Goal: Transaction & Acquisition: Purchase product/service

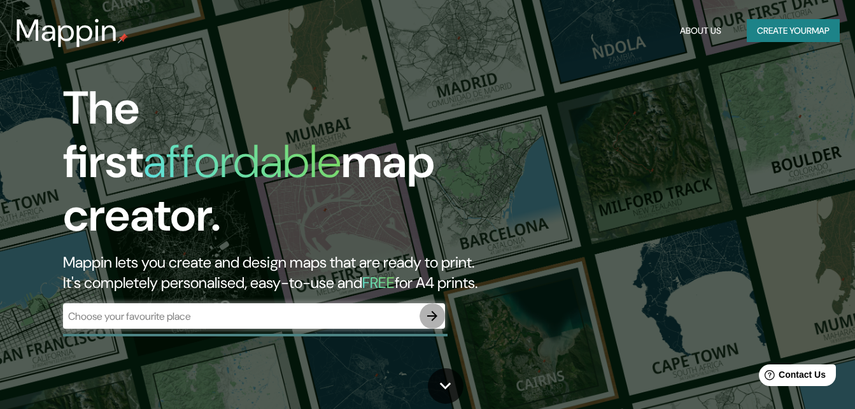
click at [430, 309] on icon "button" at bounding box center [432, 315] width 15 height 15
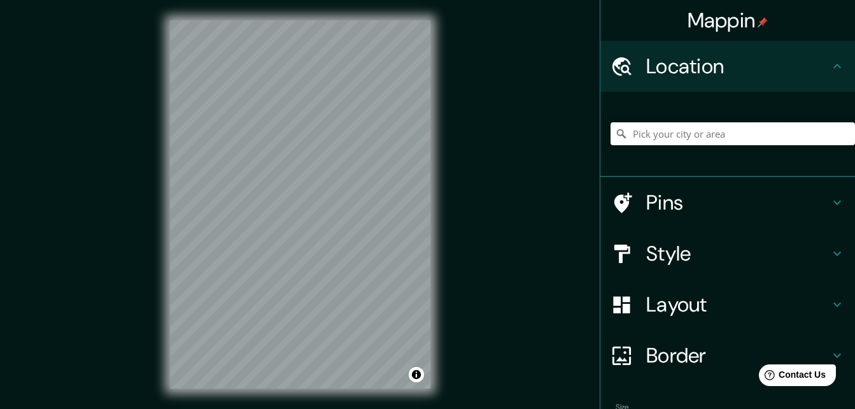
click at [700, 134] on input "Pick your city or area" at bounding box center [732, 133] width 244 height 23
click at [756, 135] on input "[GEOGRAPHIC_DATA], [GEOGRAPHIC_DATA]" at bounding box center [732, 133] width 244 height 23
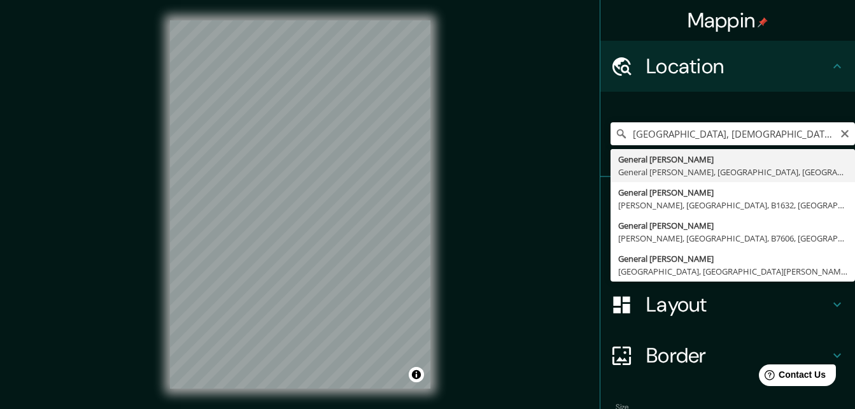
type input "General [PERSON_NAME], General [PERSON_NAME], [GEOGRAPHIC_DATA], [GEOGRAPHIC_DA…"
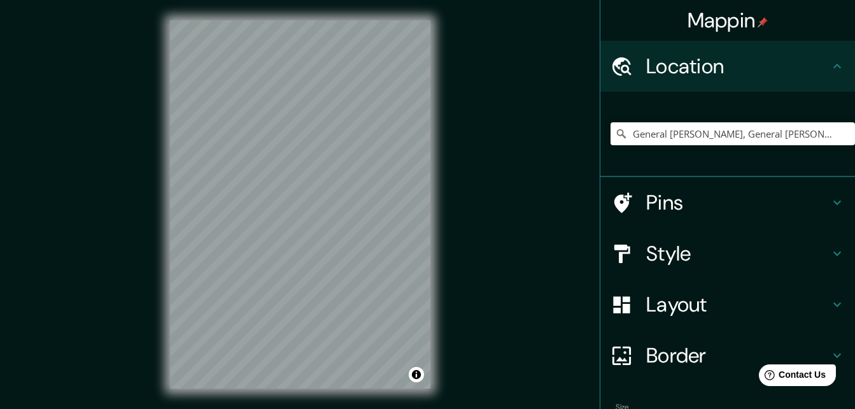
scroll to position [10, 0]
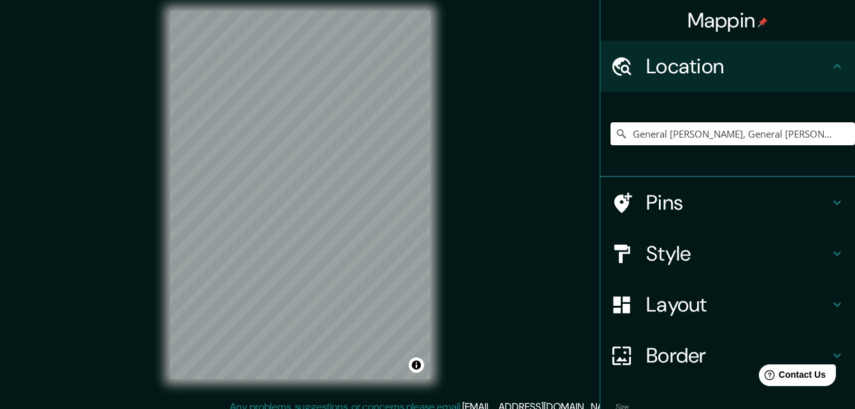
click at [526, 272] on div "Mappin Location General [PERSON_NAME], General [PERSON_NAME], [GEOGRAPHIC_DATA]…" at bounding box center [427, 204] width 855 height 429
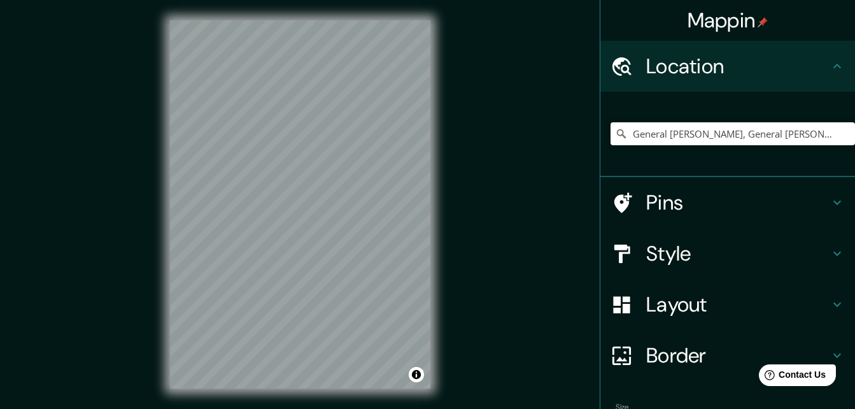
click at [818, 202] on h4 "Pins" at bounding box center [737, 202] width 183 height 25
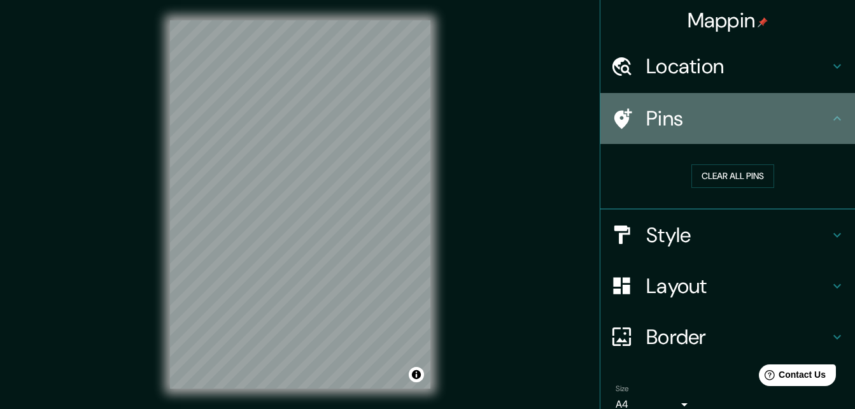
click at [824, 127] on div "Pins" at bounding box center [727, 118] width 255 height 51
click at [833, 117] on icon at bounding box center [837, 118] width 8 height 4
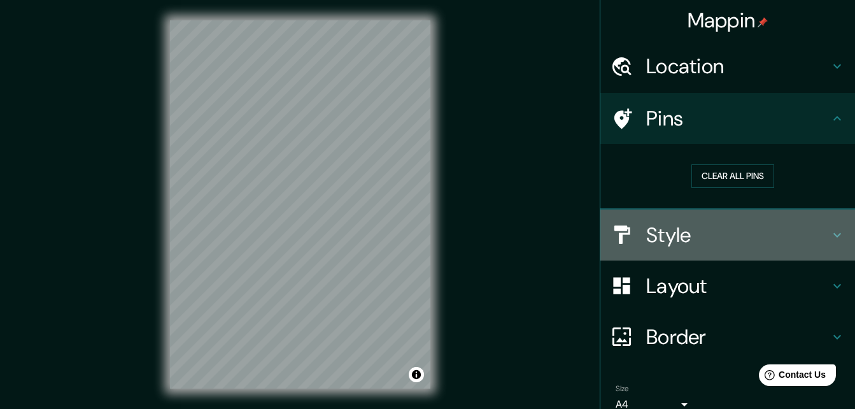
click at [831, 234] on icon at bounding box center [836, 234] width 15 height 15
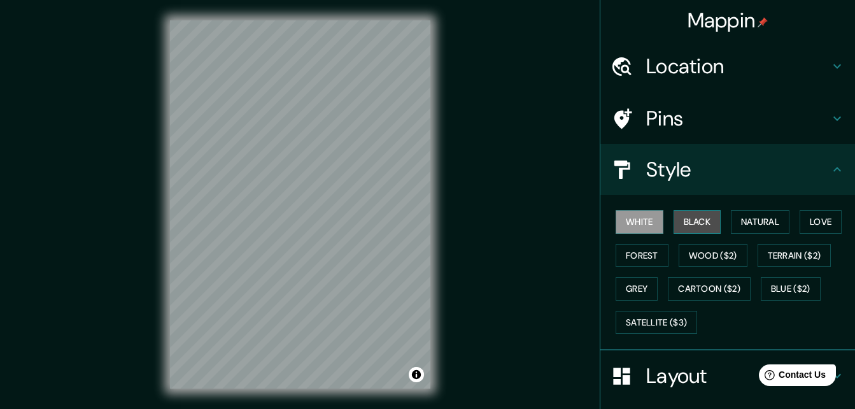
click at [692, 224] on button "Black" at bounding box center [697, 222] width 48 height 24
click at [638, 223] on button "White" at bounding box center [639, 222] width 48 height 24
click at [743, 221] on button "Natural" at bounding box center [760, 222] width 59 height 24
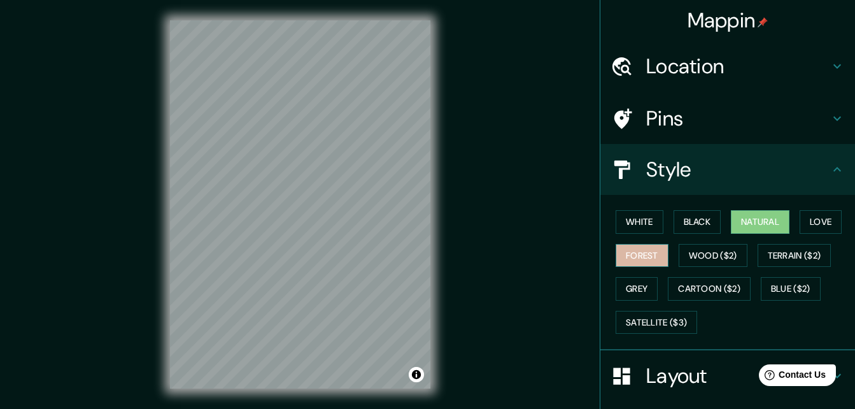
click at [637, 255] on button "Forest" at bounding box center [641, 256] width 53 height 24
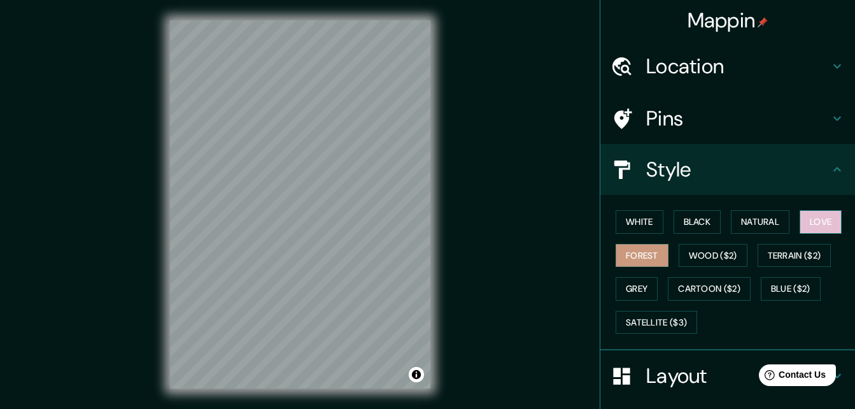
click at [823, 217] on button "Love" at bounding box center [820, 222] width 42 height 24
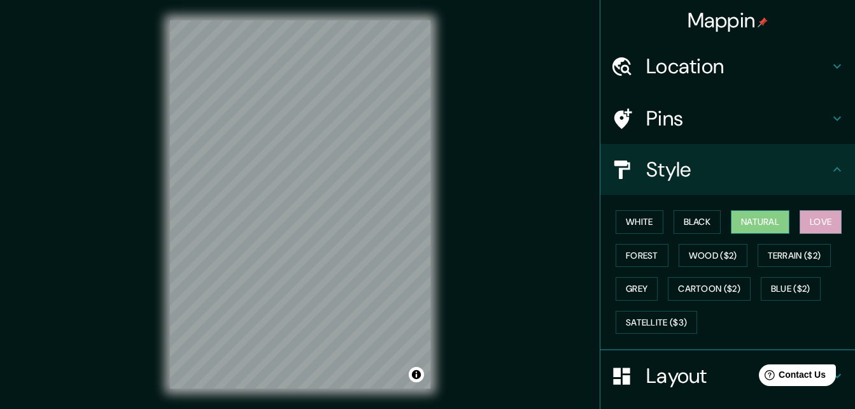
click at [768, 223] on button "Natural" at bounding box center [760, 222] width 59 height 24
click at [686, 320] on button "Satellite ($3)" at bounding box center [655, 323] width 81 height 24
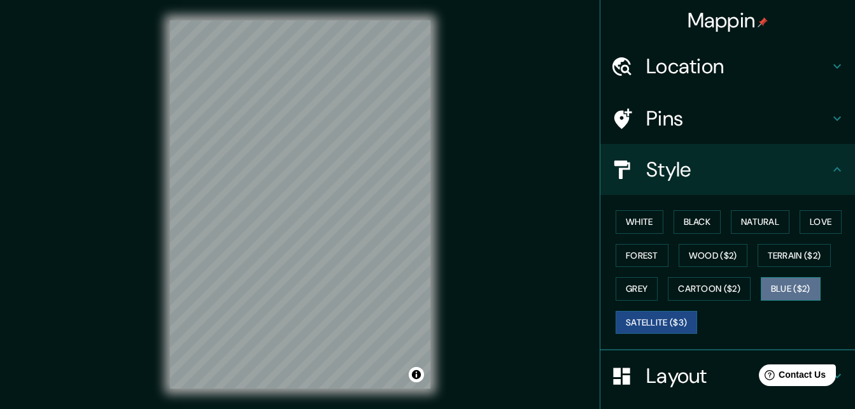
click at [787, 284] on button "Blue ($2)" at bounding box center [791, 289] width 60 height 24
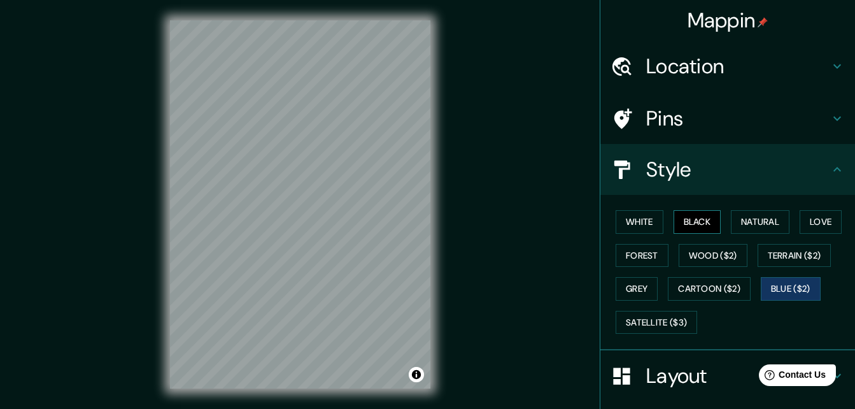
click at [693, 219] on button "Black" at bounding box center [697, 222] width 48 height 24
click at [629, 223] on button "White" at bounding box center [639, 222] width 48 height 24
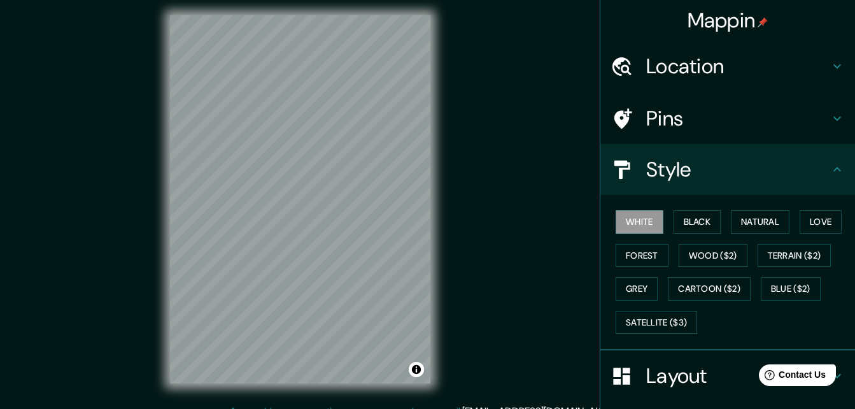
scroll to position [3, 0]
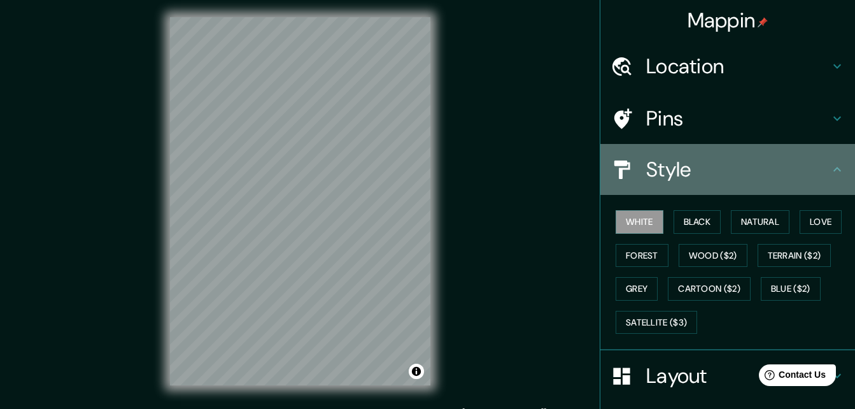
click at [834, 169] on icon at bounding box center [836, 169] width 15 height 15
click at [829, 176] on icon at bounding box center [836, 169] width 15 height 15
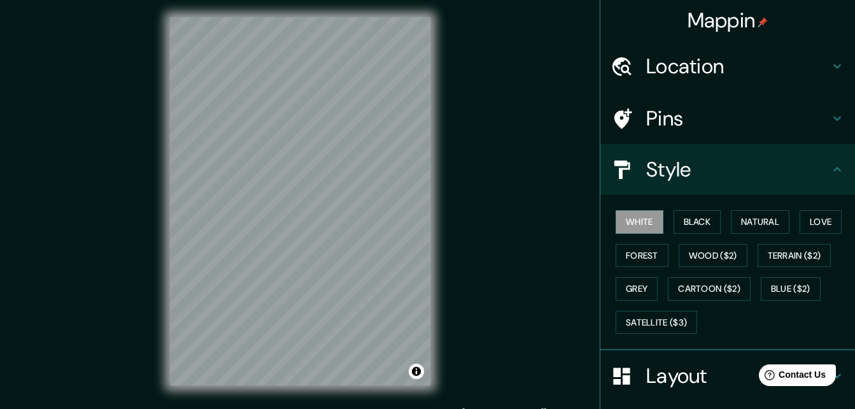
click at [829, 174] on icon at bounding box center [836, 169] width 15 height 15
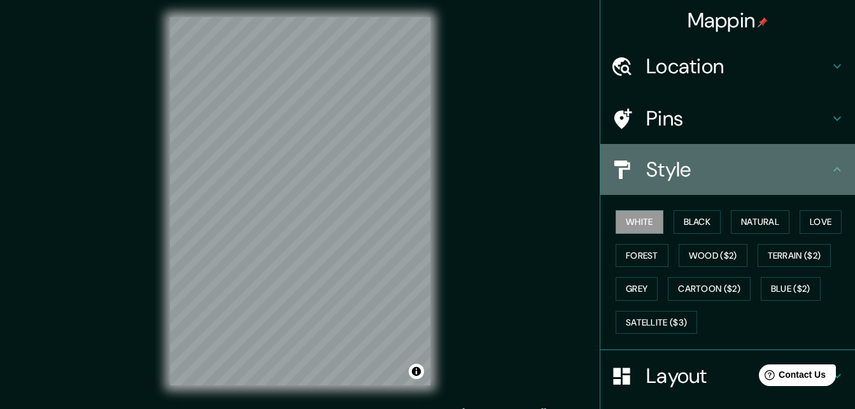
click at [646, 174] on h4 "Style" at bounding box center [737, 169] width 183 height 25
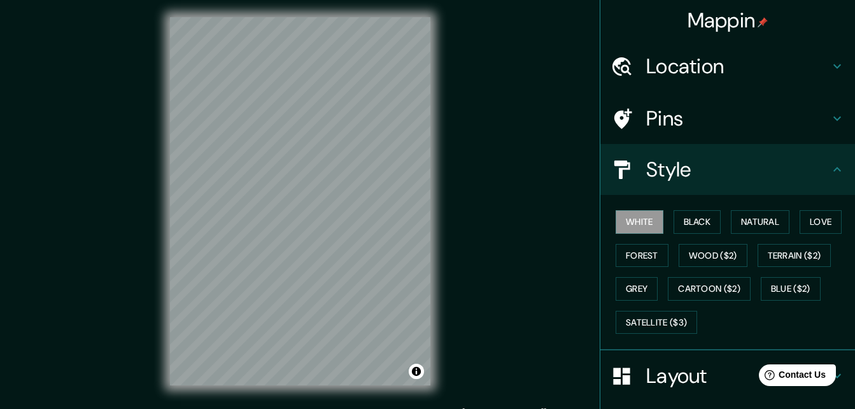
click at [715, 378] on h4 "Layout" at bounding box center [737, 375] width 183 height 25
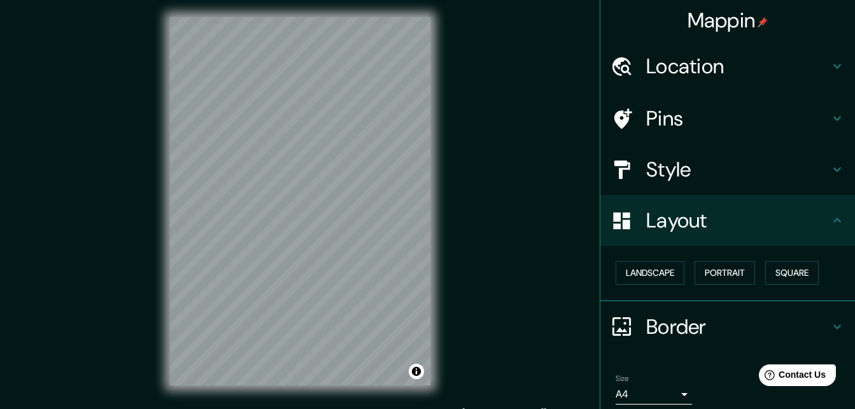
click at [819, 215] on h4 "Layout" at bounding box center [737, 219] width 183 height 25
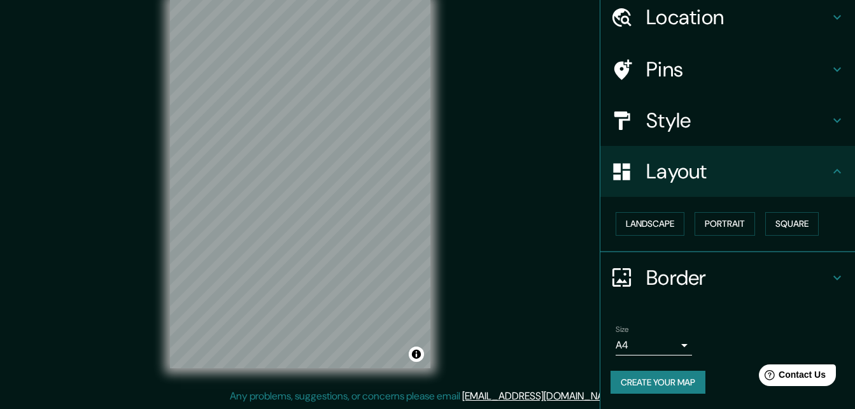
scroll to position [0, 0]
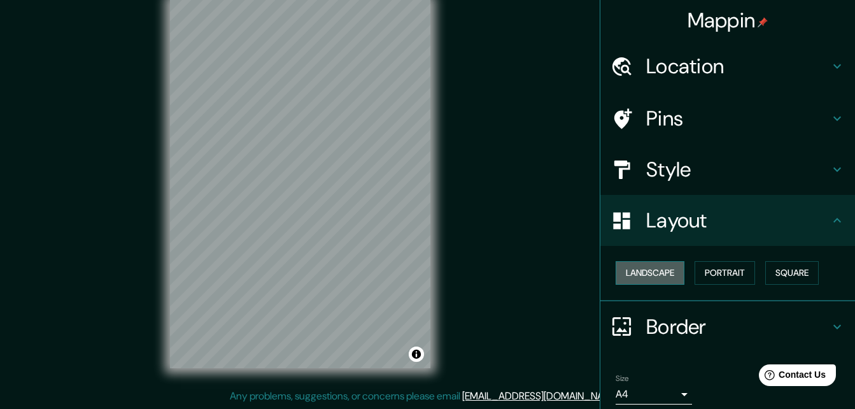
click at [670, 278] on button "Landscape" at bounding box center [649, 273] width 69 height 24
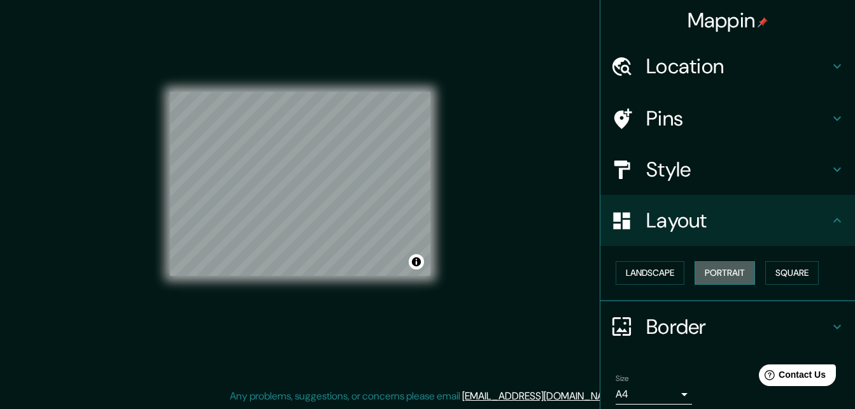
click at [700, 273] on button "Portrait" at bounding box center [724, 273] width 60 height 24
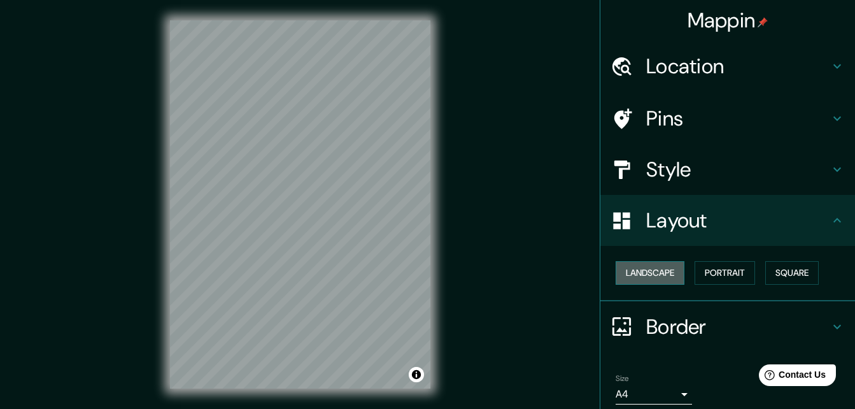
click at [669, 273] on button "Landscape" at bounding box center [649, 273] width 69 height 24
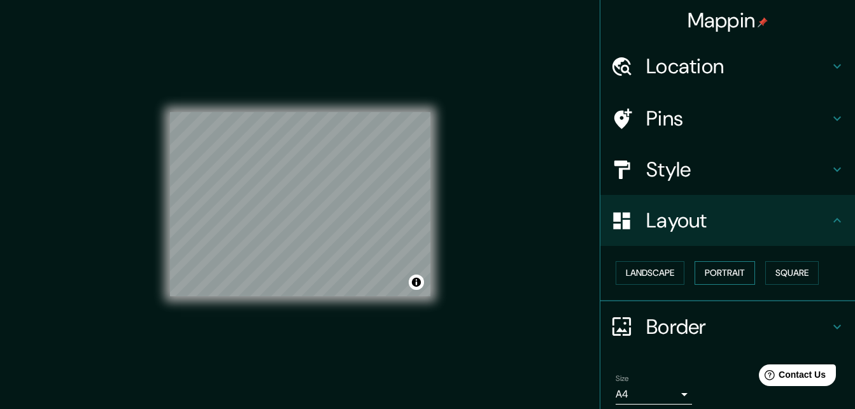
click at [694, 277] on button "Portrait" at bounding box center [724, 273] width 60 height 24
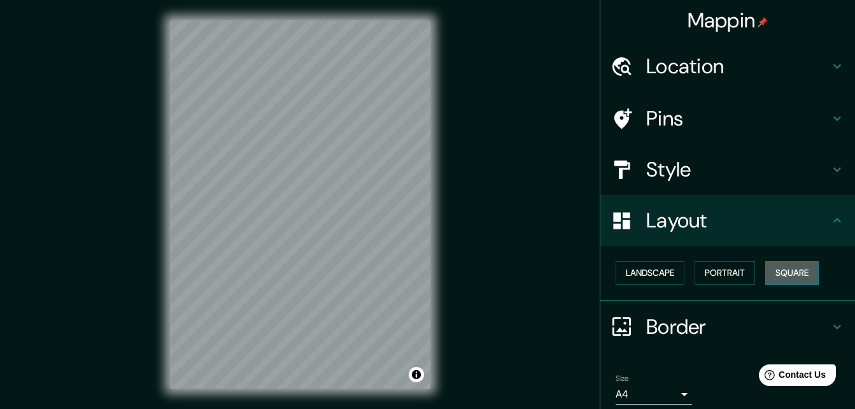
click at [780, 272] on button "Square" at bounding box center [791, 273] width 53 height 24
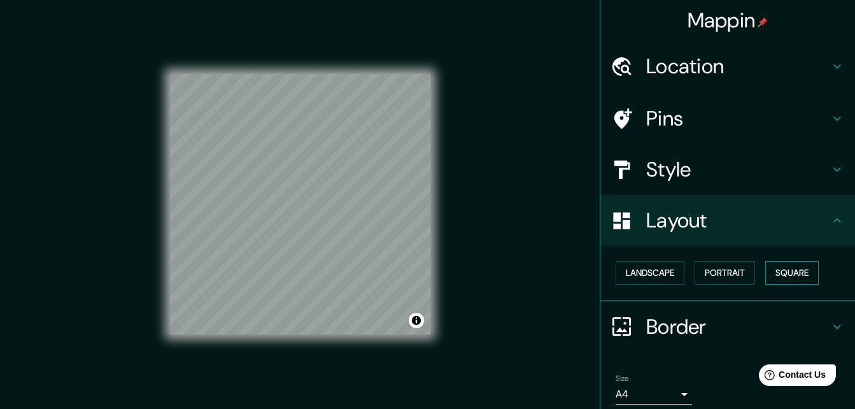
click at [780, 272] on button "Square" at bounding box center [791, 273] width 53 height 24
click at [752, 281] on div "Landscape [GEOGRAPHIC_DATA]" at bounding box center [732, 273] width 244 height 34
click at [734, 278] on button "Portrait" at bounding box center [724, 273] width 60 height 24
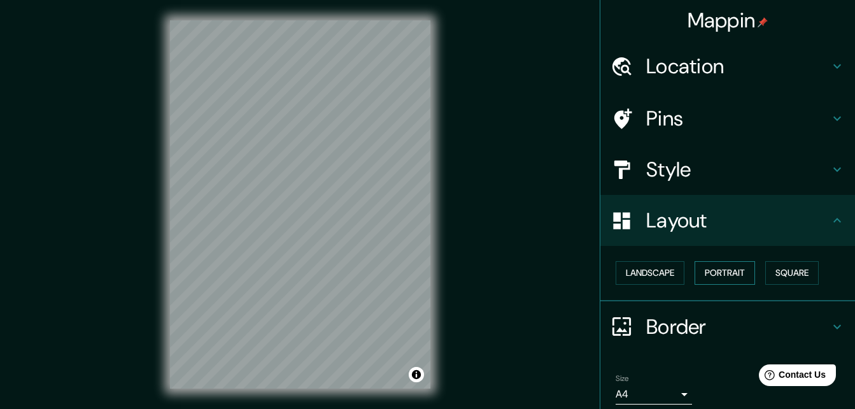
click at [733, 278] on button "Portrait" at bounding box center [724, 273] width 60 height 24
click at [673, 272] on button "Landscape" at bounding box center [649, 273] width 69 height 24
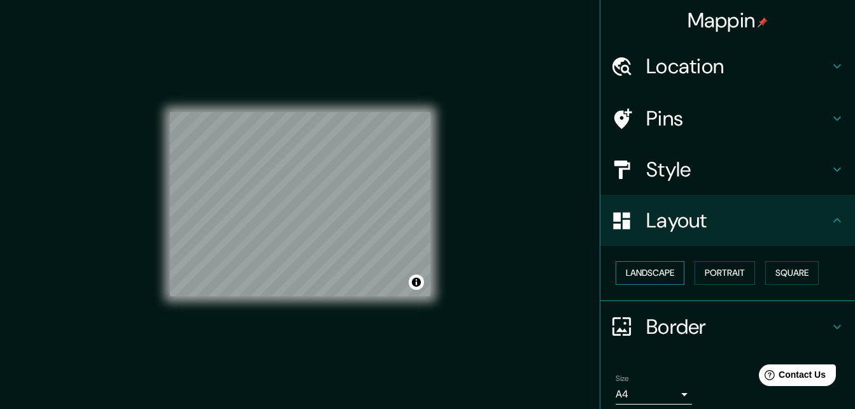
click at [654, 272] on button "Landscape" at bounding box center [649, 273] width 69 height 24
click at [694, 275] on button "Portrait" at bounding box center [724, 273] width 60 height 24
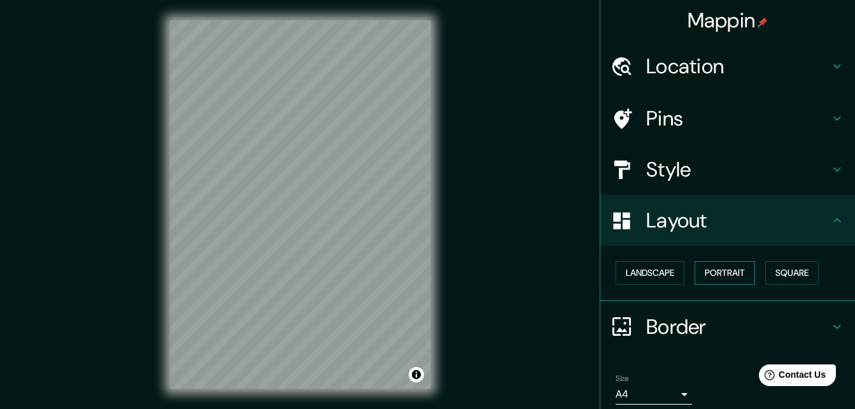
click at [707, 268] on button "Portrait" at bounding box center [724, 273] width 60 height 24
click at [804, 267] on button "Square" at bounding box center [791, 273] width 53 height 24
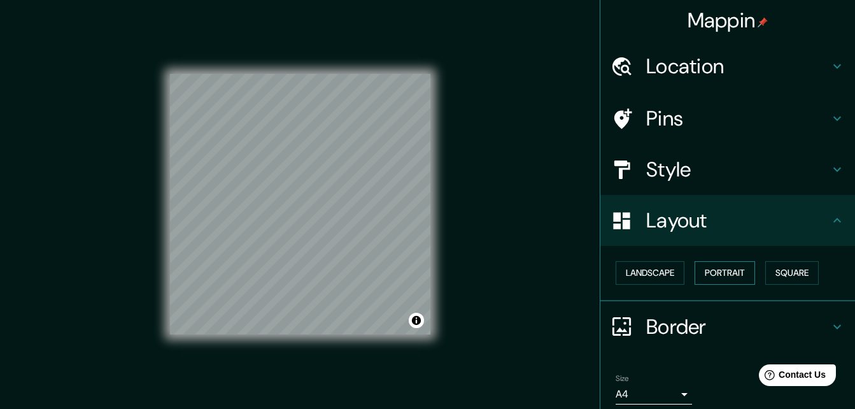
click at [747, 276] on button "Portrait" at bounding box center [724, 273] width 60 height 24
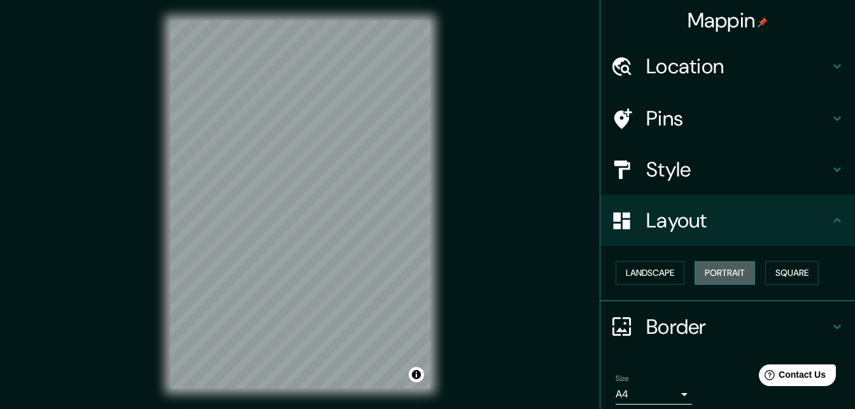
click at [694, 274] on button "Portrait" at bounding box center [724, 273] width 60 height 24
click at [666, 277] on button "Landscape" at bounding box center [649, 273] width 69 height 24
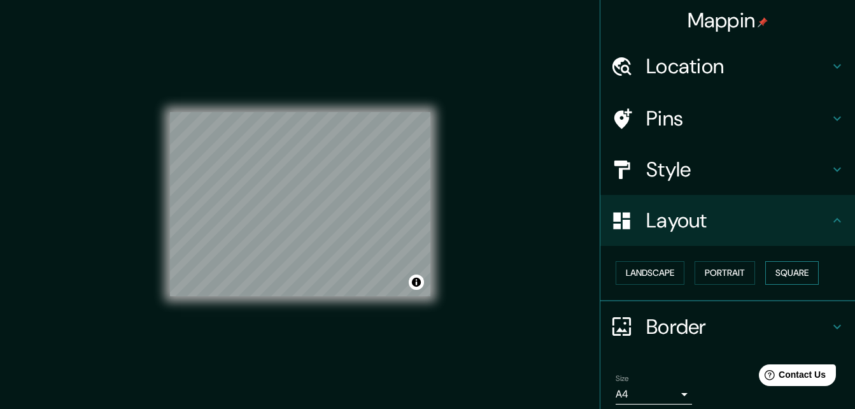
click at [771, 272] on button "Square" at bounding box center [791, 273] width 53 height 24
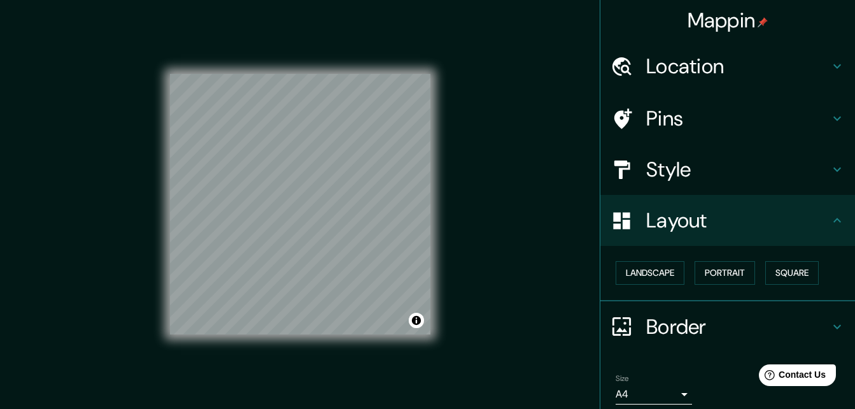
click at [789, 327] on h4 "Border" at bounding box center [737, 326] width 183 height 25
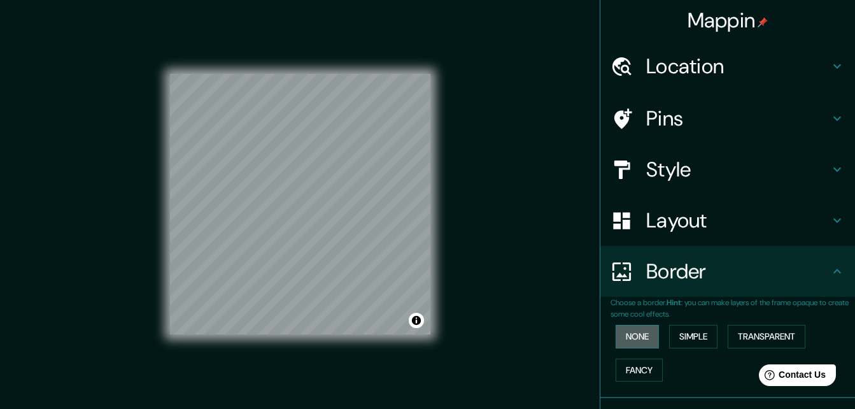
click at [631, 344] on button "None" at bounding box center [636, 337] width 43 height 24
click at [673, 341] on button "Simple" at bounding box center [693, 337] width 48 height 24
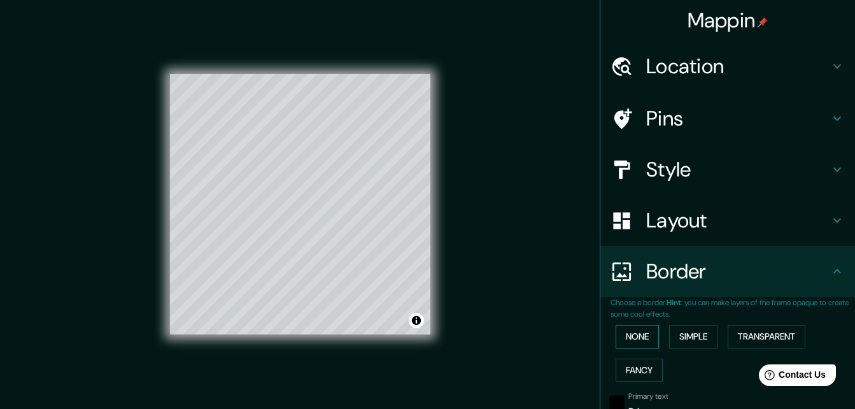
click at [639, 341] on button "None" at bounding box center [636, 337] width 43 height 24
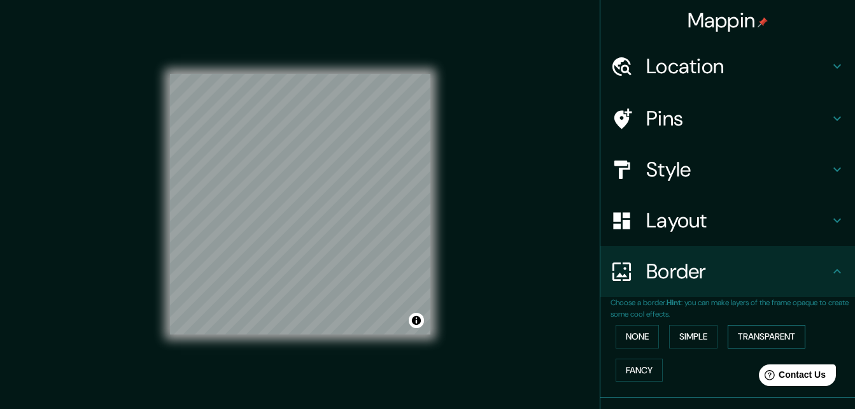
click at [742, 335] on button "Transparent" at bounding box center [767, 337] width 78 height 24
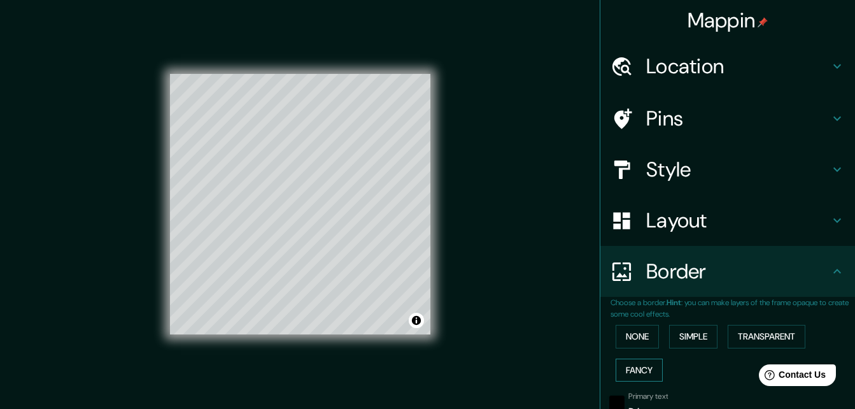
click at [643, 369] on button "Fancy" at bounding box center [638, 370] width 47 height 24
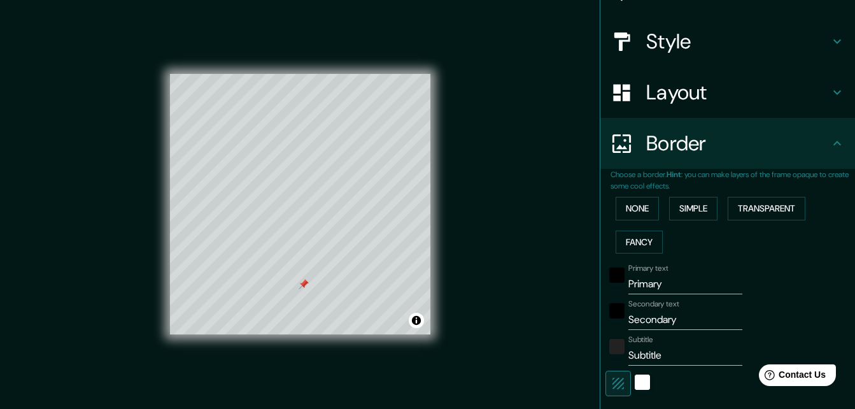
scroll to position [191, 0]
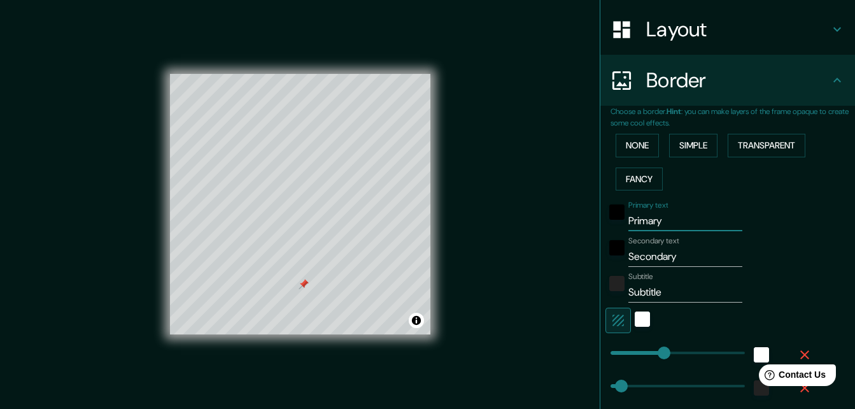
drag, startPoint x: 681, startPoint y: 227, endPoint x: 605, endPoint y: 230, distance: 76.4
click at [606, 230] on div "Primary text Primary" at bounding box center [709, 215] width 209 height 31
type input "164"
type input "33"
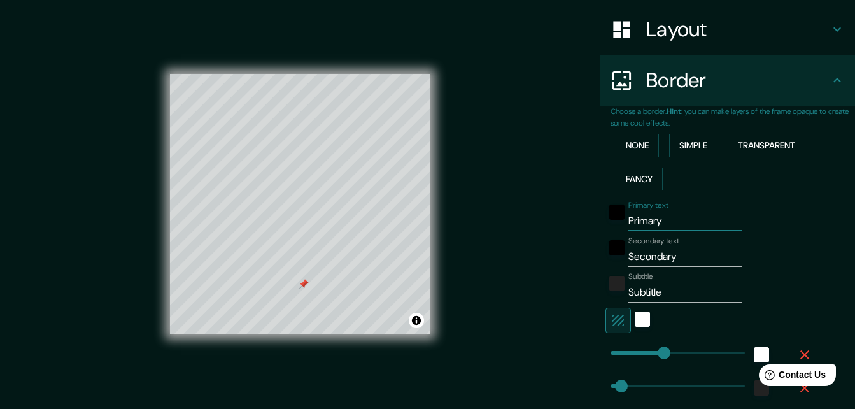
type input "16"
drag, startPoint x: 701, startPoint y: 262, endPoint x: 584, endPoint y: 276, distance: 117.9
click at [584, 276] on div "Mappin Location General [PERSON_NAME], General [PERSON_NAME], [GEOGRAPHIC_DATA]…" at bounding box center [427, 214] width 855 height 429
type input "164"
type input "33"
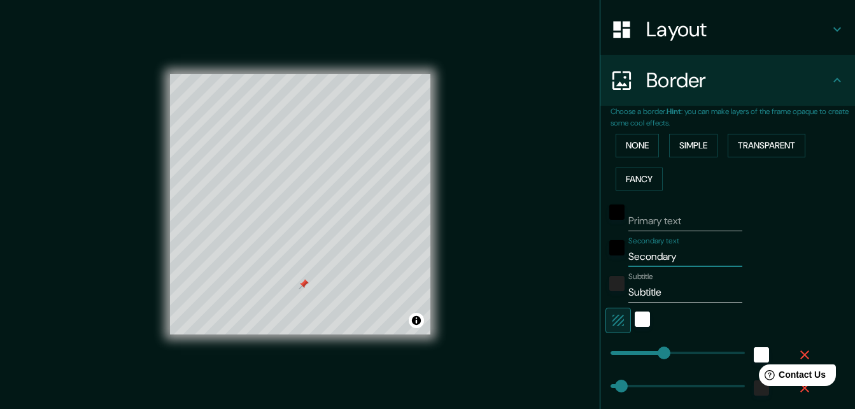
type input "33"
type input "16"
drag, startPoint x: 671, startPoint y: 297, endPoint x: 610, endPoint y: 298, distance: 61.1
click at [610, 298] on div "Subtitle Subtitle" at bounding box center [709, 287] width 209 height 31
type input "164"
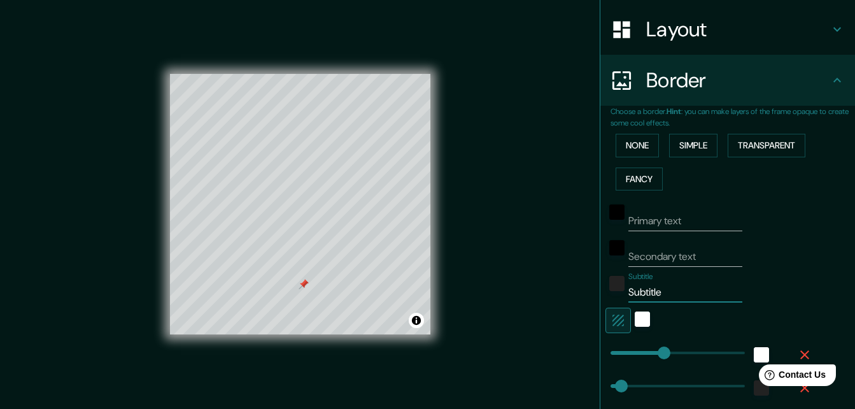
type input "33"
type input "16"
click at [646, 139] on button "None" at bounding box center [636, 146] width 43 height 24
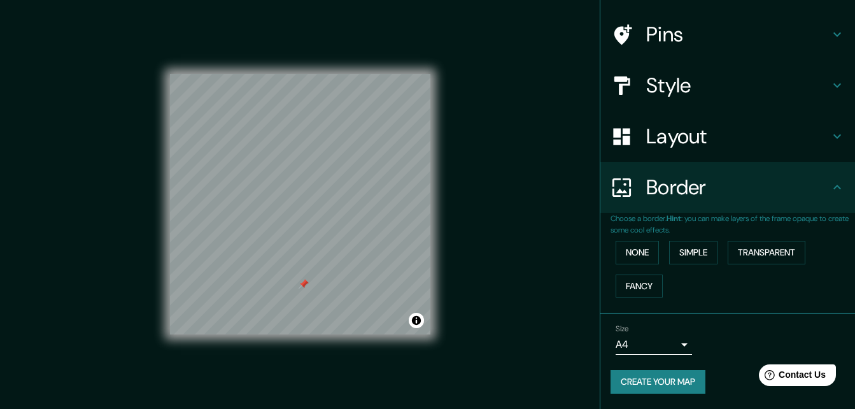
click at [675, 349] on body "Mappin Location General [PERSON_NAME], General [PERSON_NAME], [GEOGRAPHIC_DATA]…" at bounding box center [427, 204] width 855 height 409
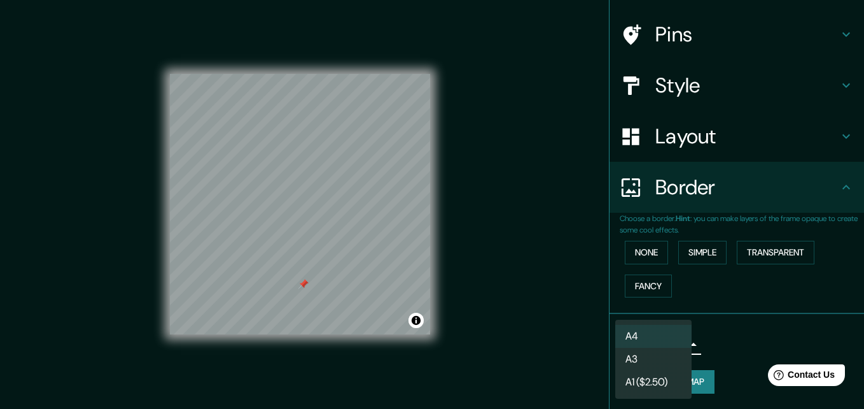
click at [752, 327] on div at bounding box center [432, 204] width 864 height 409
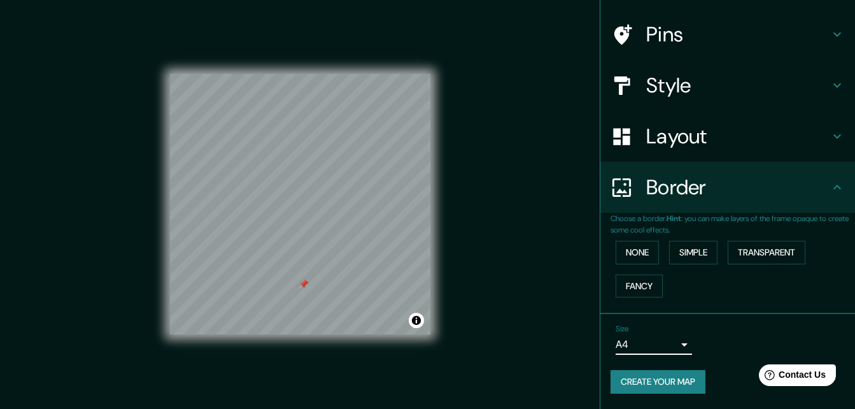
click at [669, 343] on body "Mappin Location General [PERSON_NAME], General [PERSON_NAME], [GEOGRAPHIC_DATA]…" at bounding box center [427, 204] width 855 height 409
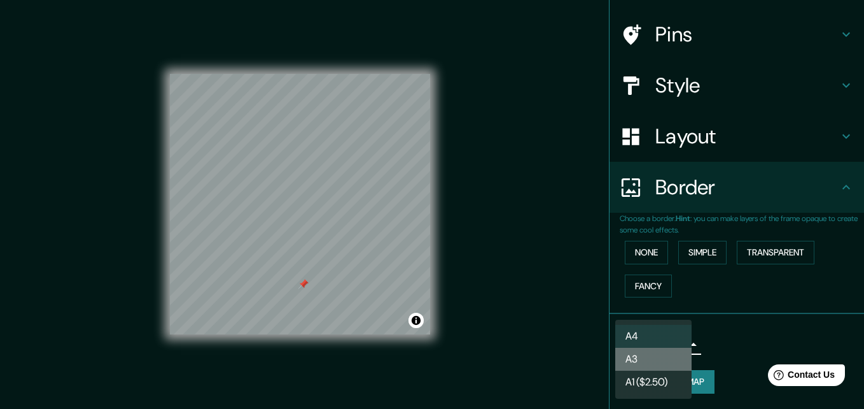
click at [659, 363] on li "A3" at bounding box center [653, 359] width 76 height 23
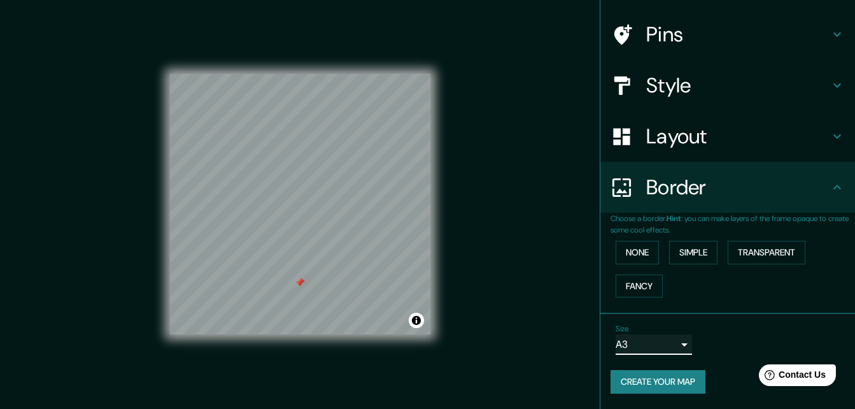
click at [300, 284] on div at bounding box center [300, 283] width 10 height 10
click at [296, 237] on div at bounding box center [295, 237] width 10 height 10
click at [292, 288] on div at bounding box center [290, 284] width 10 height 10
click at [296, 221] on div at bounding box center [298, 221] width 10 height 10
click at [297, 219] on div at bounding box center [298, 221] width 10 height 10
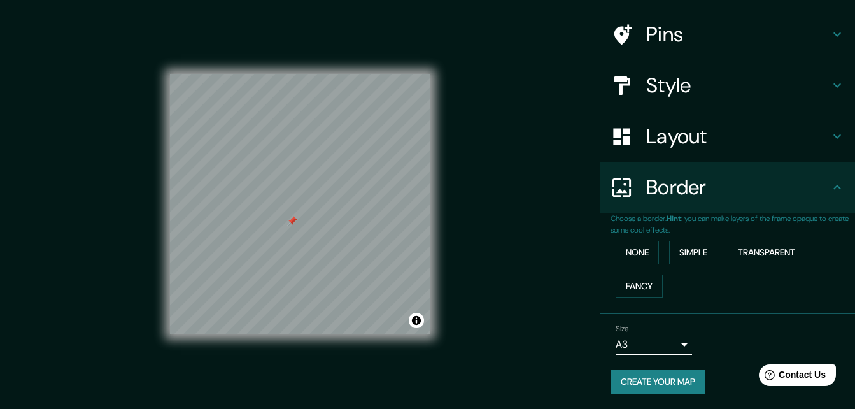
click at [292, 218] on div at bounding box center [292, 221] width 10 height 10
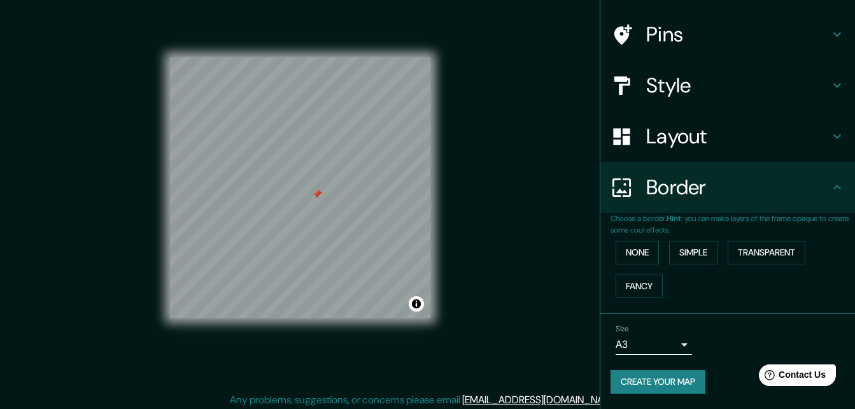
scroll to position [20, 0]
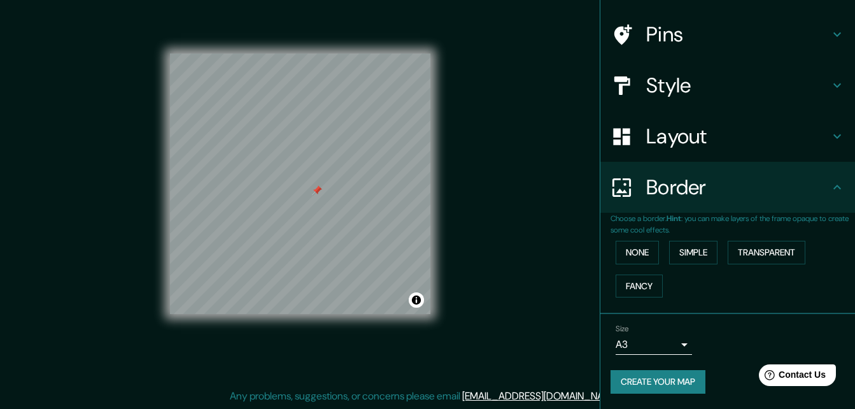
click at [665, 380] on button "Create your map" at bounding box center [657, 382] width 95 height 24
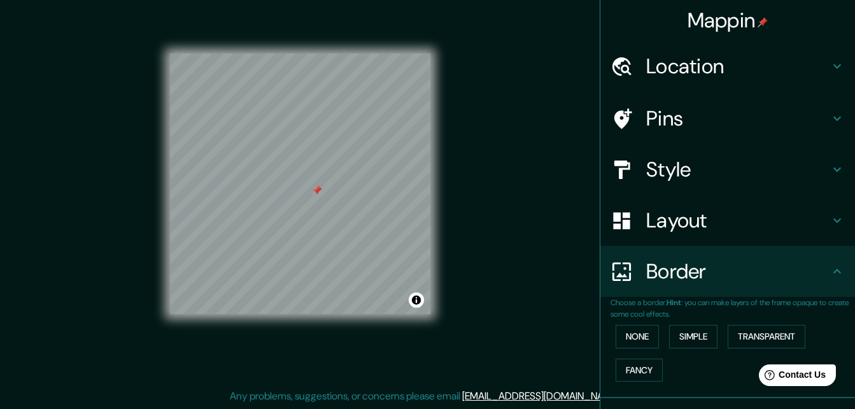
scroll to position [84, 0]
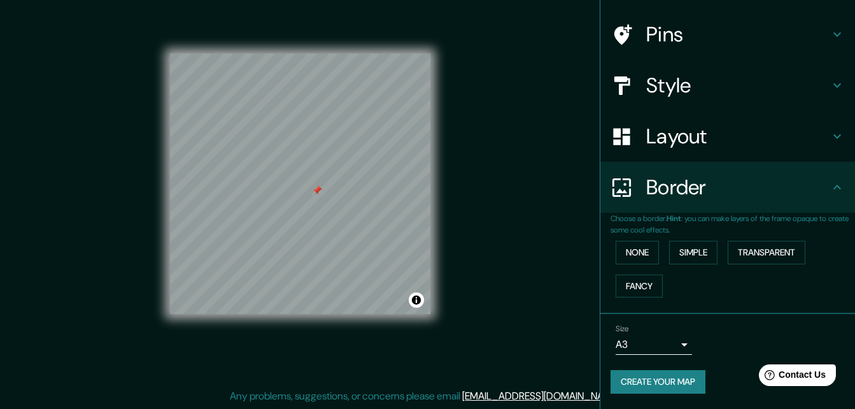
click at [804, 190] on h4 "Border" at bounding box center [737, 186] width 183 height 25
click at [649, 379] on button "Create your map" at bounding box center [657, 382] width 95 height 24
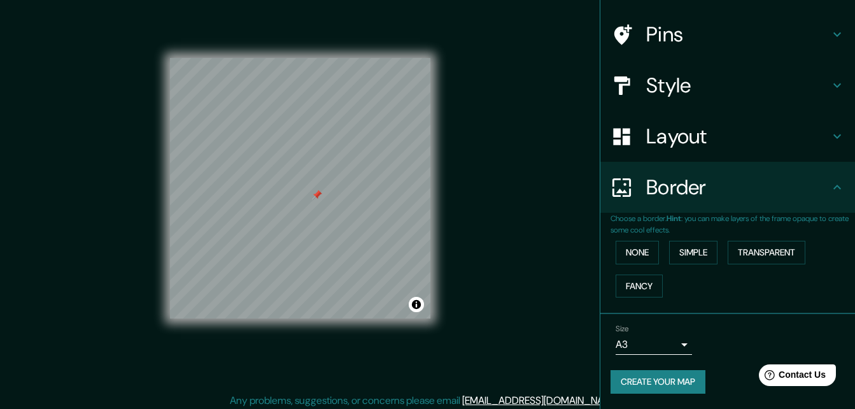
scroll to position [20, 0]
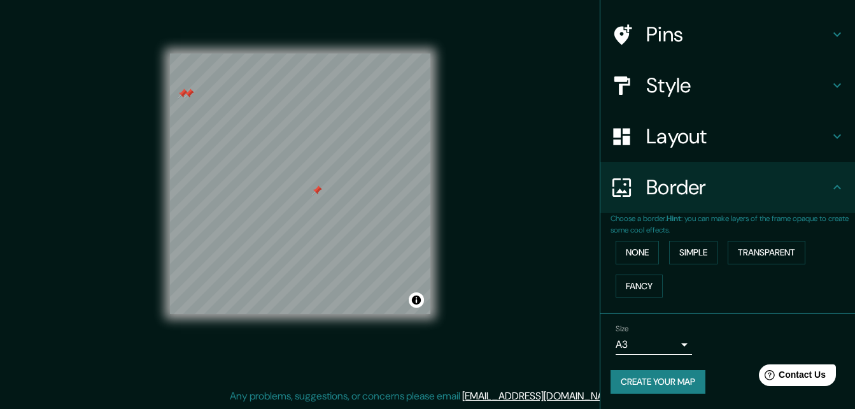
click at [184, 95] on div at bounding box center [189, 93] width 10 height 10
click at [184, 88] on div at bounding box center [183, 93] width 10 height 10
click at [638, 374] on button "Create your map" at bounding box center [657, 382] width 95 height 24
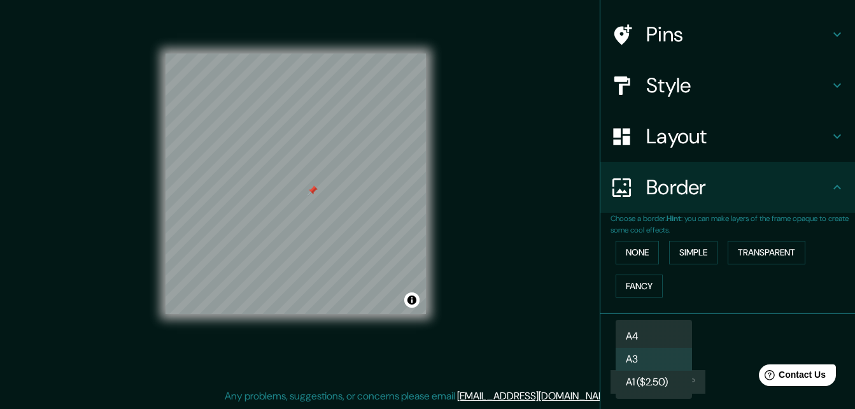
click at [677, 344] on body "Mappin Location General [PERSON_NAME], General [PERSON_NAME], [GEOGRAPHIC_DATA]…" at bounding box center [427, 184] width 855 height 409
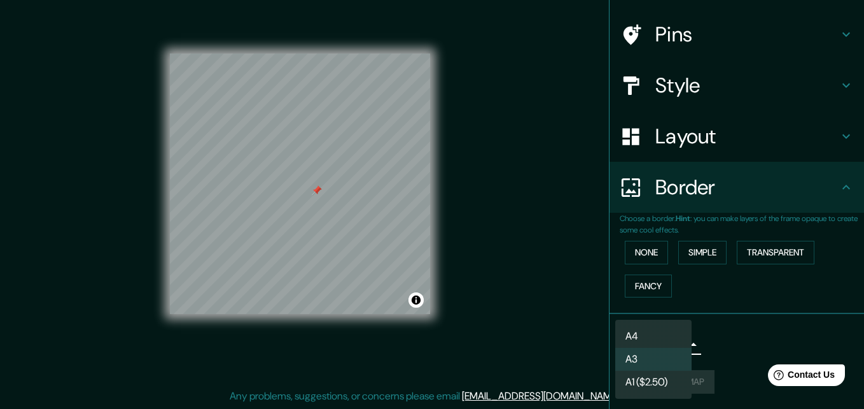
click at [663, 334] on li "A4" at bounding box center [653, 336] width 76 height 23
type input "single"
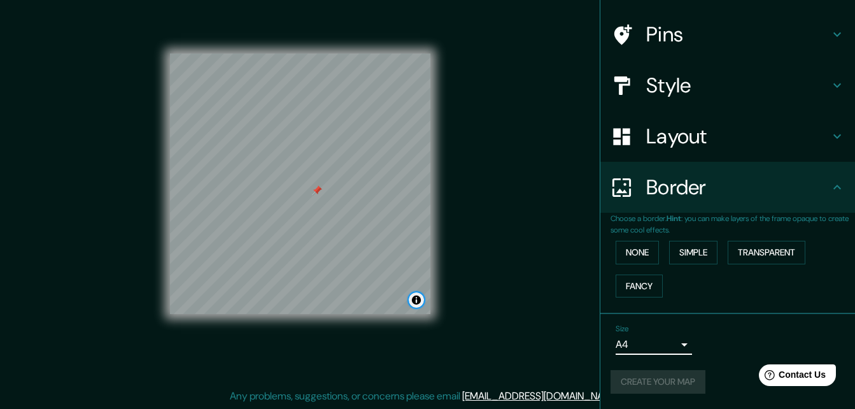
click at [415, 304] on button "Toggle attribution" at bounding box center [416, 299] width 15 height 15
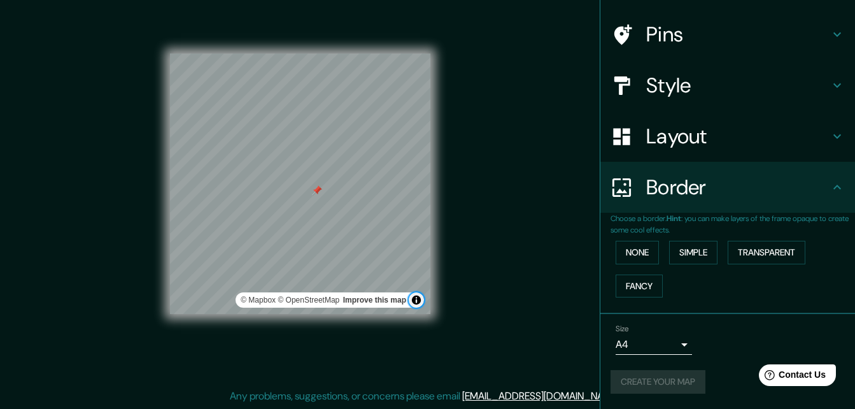
click at [415, 304] on button "Toggle attribution" at bounding box center [416, 299] width 15 height 15
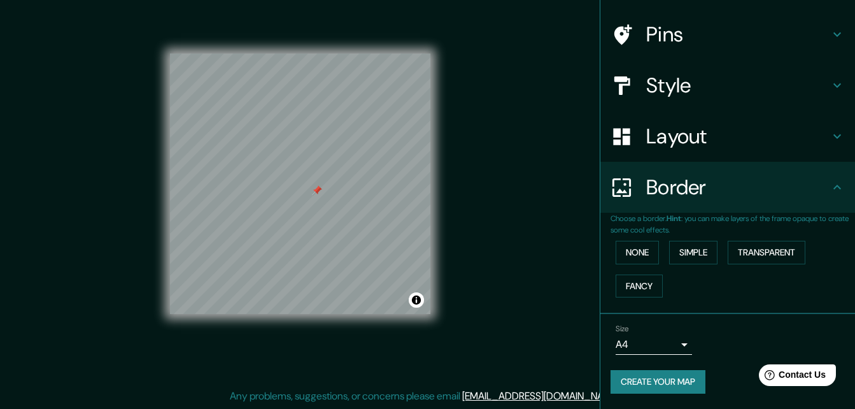
click at [672, 386] on button "Create your map" at bounding box center [657, 382] width 95 height 24
